Goal: Task Accomplishment & Management: Manage account settings

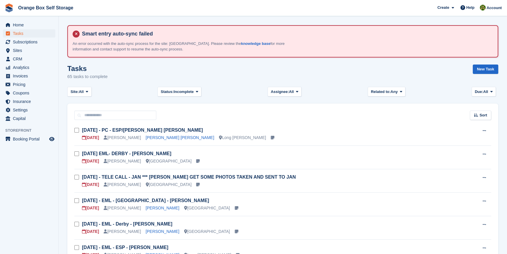
click at [35, 190] on aside "Home Tasks Subscriptions Subscriptions Subscriptions Contracts Price increases …" at bounding box center [29, 128] width 58 height 224
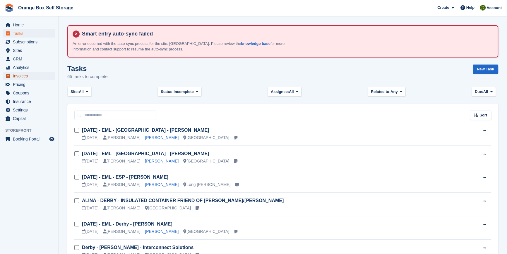
click at [20, 74] on span "Invoices" at bounding box center [30, 76] width 35 height 8
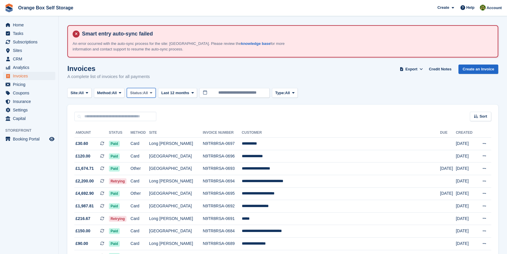
click at [137, 97] on button "Status: All" at bounding box center [141, 93] width 29 height 10
click at [144, 139] on link "Open" at bounding box center [154, 138] width 51 height 11
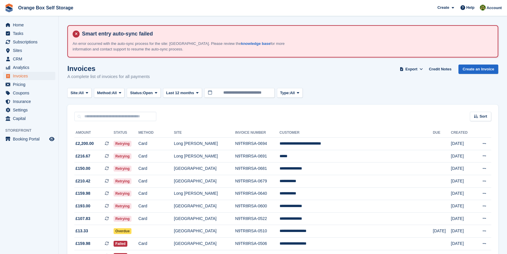
click at [41, 189] on aside "Home Tasks Subscriptions Subscriptions Subscriptions Contracts Price increases …" at bounding box center [29, 128] width 58 height 224
